Goal: Transaction & Acquisition: Register for event/course

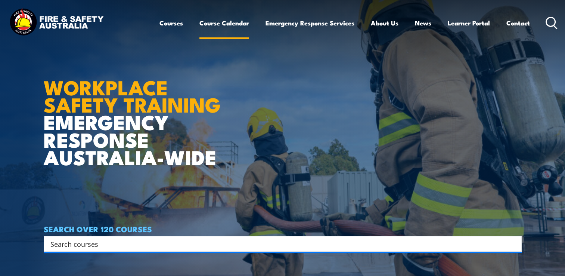
click at [220, 26] on link "Course Calendar" at bounding box center [224, 23] width 50 height 20
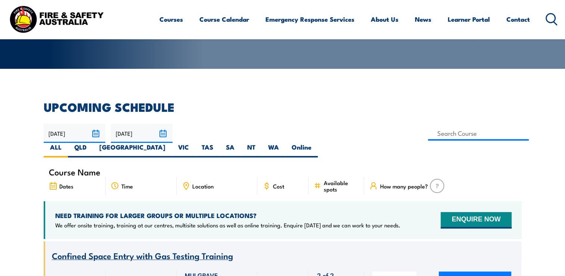
scroll to position [149, 0]
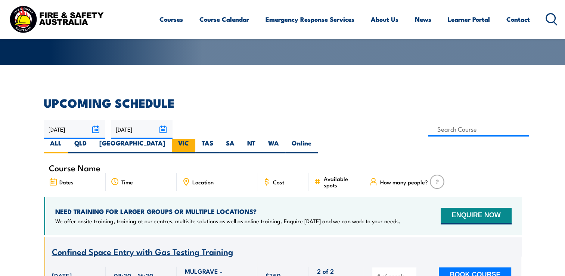
click at [195, 139] on label "VIC" at bounding box center [184, 146] width 24 height 15
click at [194, 139] on input "VIC" at bounding box center [191, 141] width 5 height 5
radio input "true"
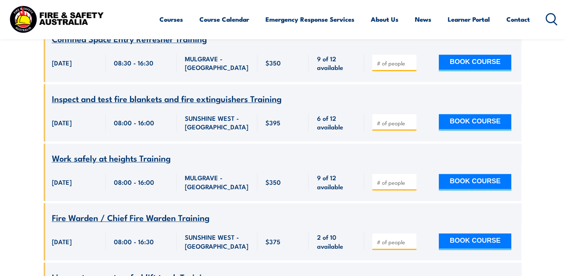
scroll to position [732, 0]
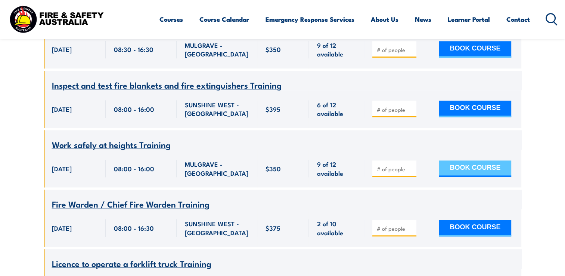
click at [469, 162] on button "BOOK COURSE" at bounding box center [475, 168] width 72 height 16
type input "1"
click at [409, 165] on input "1" at bounding box center [394, 168] width 37 height 7
click at [470, 162] on button "BOOK COURSE" at bounding box center [475, 168] width 72 height 16
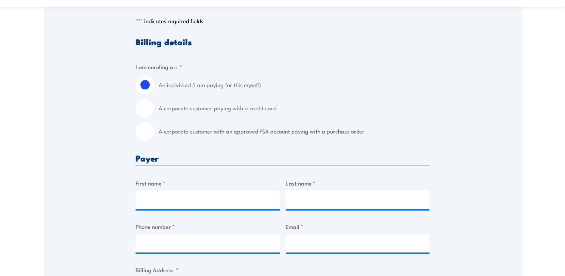
scroll to position [175, 0]
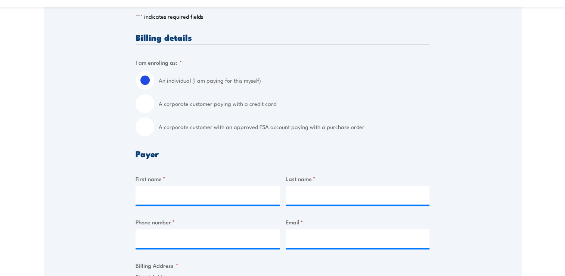
click at [143, 102] on input "A corporate customer paying with a credit card" at bounding box center [145, 103] width 19 height 19
radio input "true"
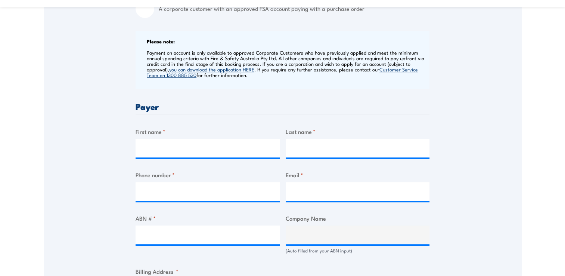
scroll to position [296, 0]
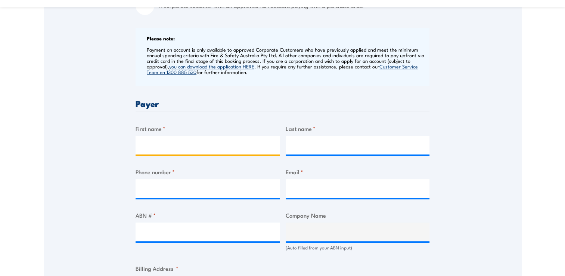
click at [174, 147] on input "First name *" at bounding box center [208, 145] width 144 height 19
type input "anthony"
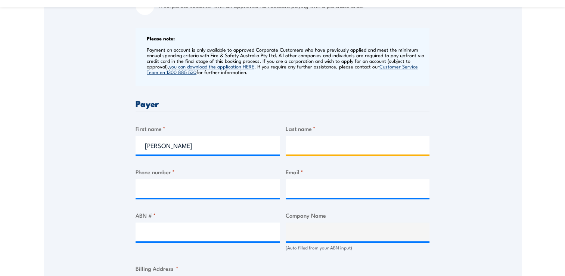
type input "Marney"
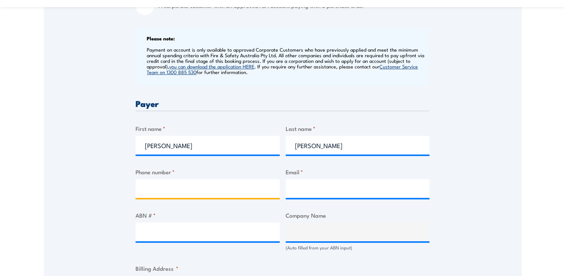
type input "0421582481"
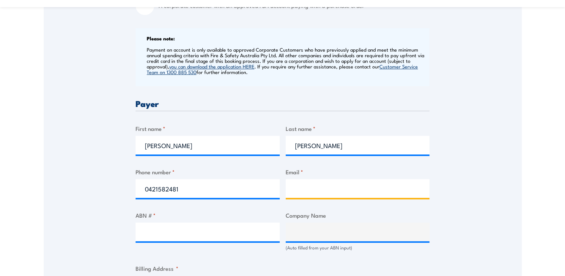
type input "marneya@ramsayhealth.com.au"
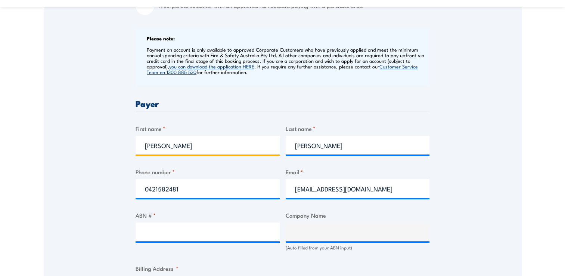
drag, startPoint x: 167, startPoint y: 145, endPoint x: 137, endPoint y: 146, distance: 29.1
click at [137, 146] on input "anthony" at bounding box center [208, 145] width 144 height 19
type input "darren"
drag, startPoint x: 164, startPoint y: 142, endPoint x: 141, endPoint y: 146, distance: 23.8
click at [141, 146] on input "darren" at bounding box center [208, 145] width 144 height 19
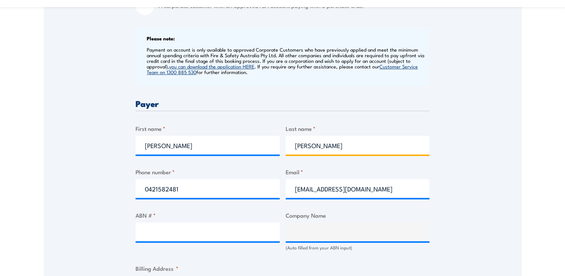
drag, startPoint x: 319, startPoint y: 146, endPoint x: 293, endPoint y: 144, distance: 25.4
click at [293, 144] on input "Marney" at bounding box center [358, 145] width 144 height 19
type input "modin"
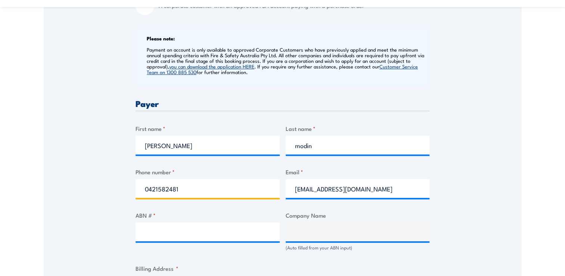
click at [188, 187] on input "0421582481" at bounding box center [208, 188] width 144 height 19
drag, startPoint x: 188, startPoint y: 187, endPoint x: 142, endPoint y: 187, distance: 45.5
click at [142, 187] on input "0421582481" at bounding box center [208, 188] width 144 height 19
type input "0412578546"
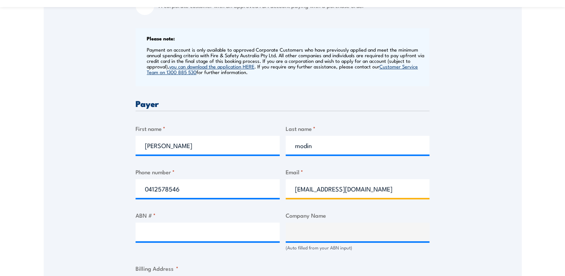
click at [361, 190] on input "marneya@ramsayhealth.com.au" at bounding box center [358, 188] width 144 height 19
drag, startPoint x: 389, startPoint y: 190, endPoint x: 300, endPoint y: 189, distance: 88.9
click at [300, 189] on input "marneya@ramsayhealth.com.au" at bounding box center [358, 188] width 144 height 19
type input "modind@ramsayhealth.com.au"
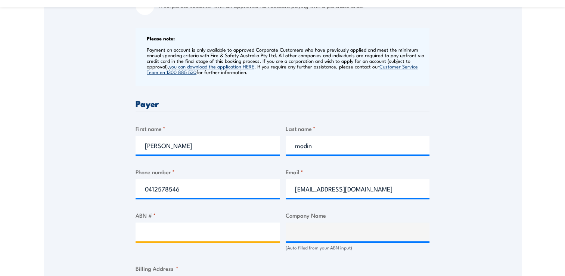
click at [160, 232] on input "ABN # *" at bounding box center [208, 231] width 144 height 19
click at [176, 232] on input "ABN # *" at bounding box center [208, 231] width 144 height 19
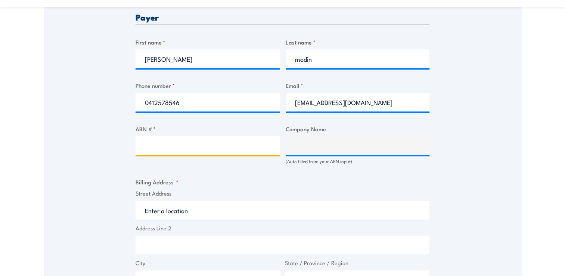
scroll to position [382, 0]
click at [184, 212] on input "Street Address" at bounding box center [283, 209] width 294 height 19
type input "357 Blackburn Rd"
type input "Mount Waverley"
type input "Victoria"
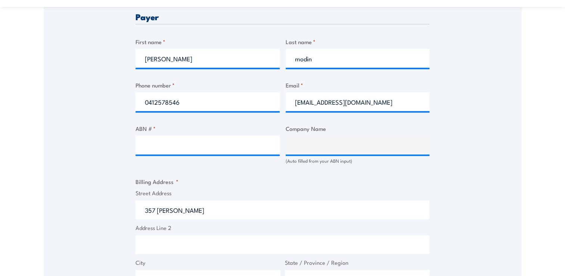
type input "3149"
select select "Australia"
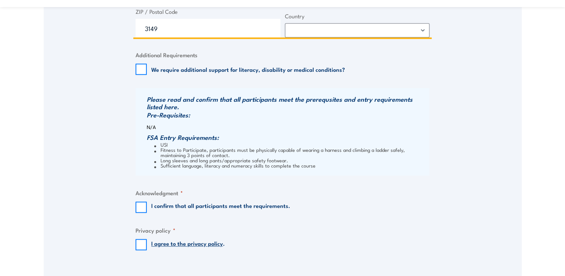
scroll to position [668, 0]
click at [139, 207] on input "I confirm that all participants meet the requirements." at bounding box center [141, 206] width 11 height 11
checkbox input "true"
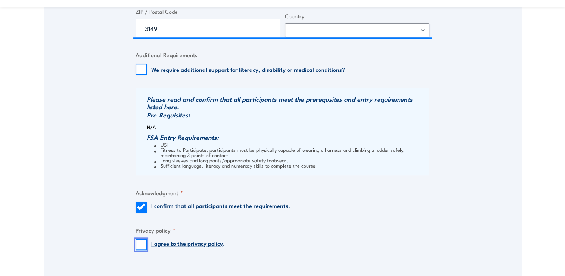
click at [139, 241] on input "I agree to the privacy policy ." at bounding box center [141, 244] width 11 height 11
checkbox input "true"
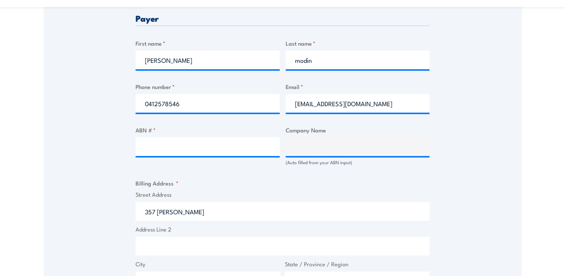
scroll to position [370, 0]
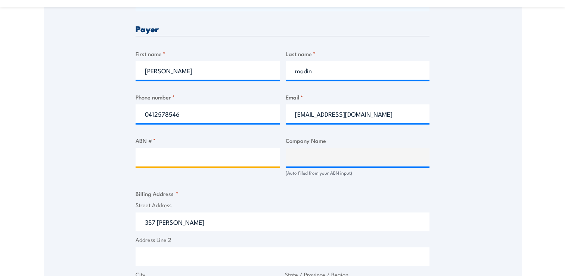
click at [158, 158] on input "ABN # *" at bounding box center [208, 156] width 144 height 19
type input "57001288768"
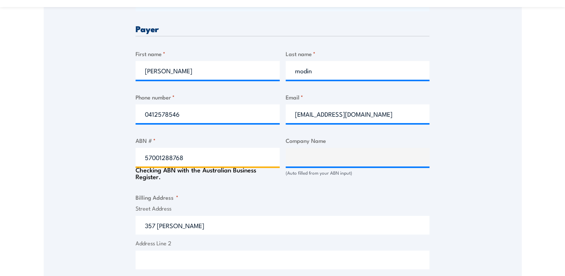
type input "RAMSAY HEALTH CARE LIMITED"
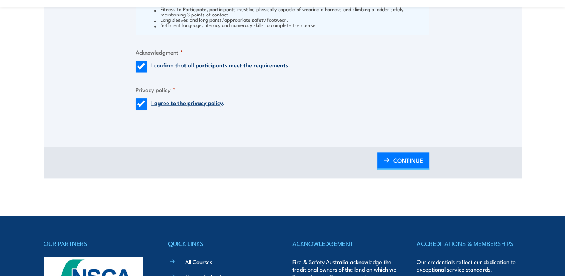
scroll to position [808, 0]
type input "57001288768"
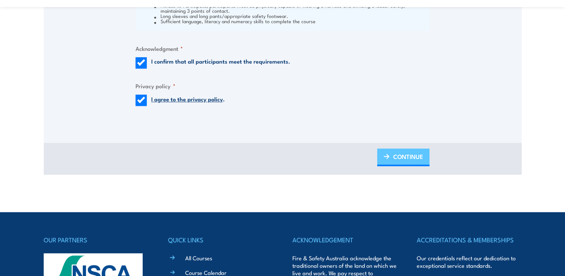
click at [405, 156] on span "CONTINUE" at bounding box center [408, 156] width 30 height 20
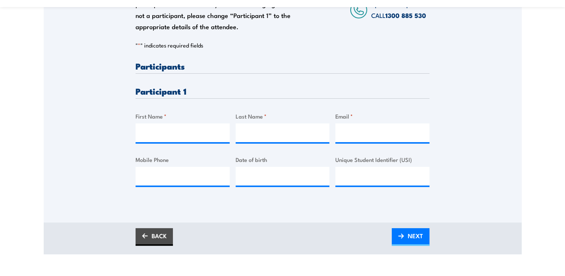
scroll to position [177, 0]
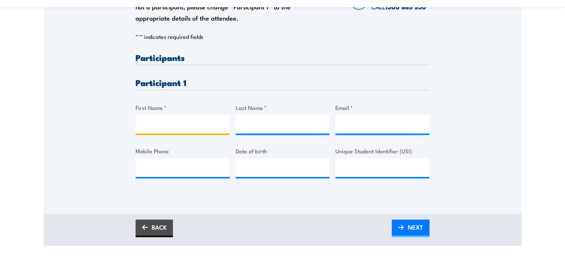
click at [154, 125] on input "First Name *" at bounding box center [183, 124] width 94 height 19
type input "anthony"
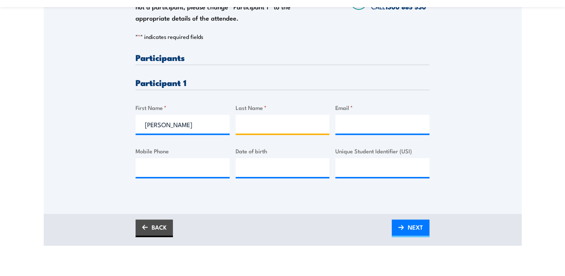
type input "Marney"
type input "marneya@ramsayhealth.com.au"
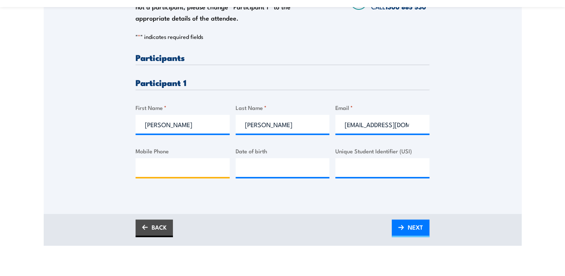
type input "0421582481"
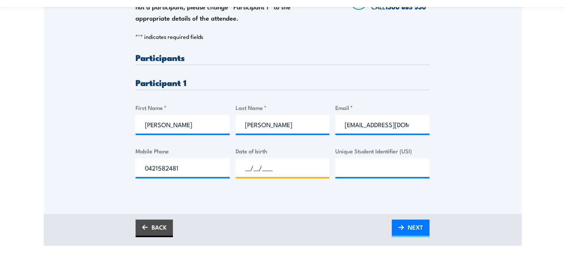
click at [270, 167] on input "__/__/____" at bounding box center [283, 167] width 94 height 19
type input "20/08/1981"
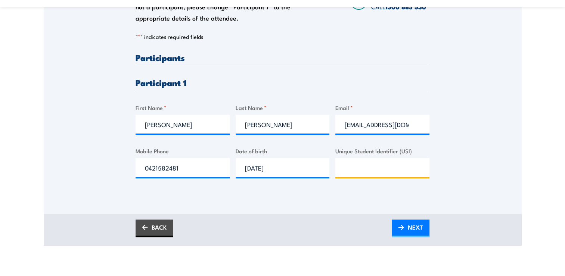
click at [361, 167] on input "Unique Student Identifier (USI)" at bounding box center [382, 167] width 94 height 19
type input "e"
type input "ET9NXULA9X"
click at [408, 225] on span "NEXT" at bounding box center [415, 227] width 15 height 20
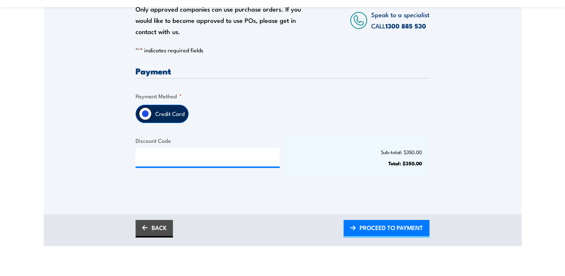
scroll to position [152, 0]
click at [377, 226] on span "PROCEED TO PAYMENT" at bounding box center [391, 227] width 63 height 20
